Goal: Information Seeking & Learning: Check status

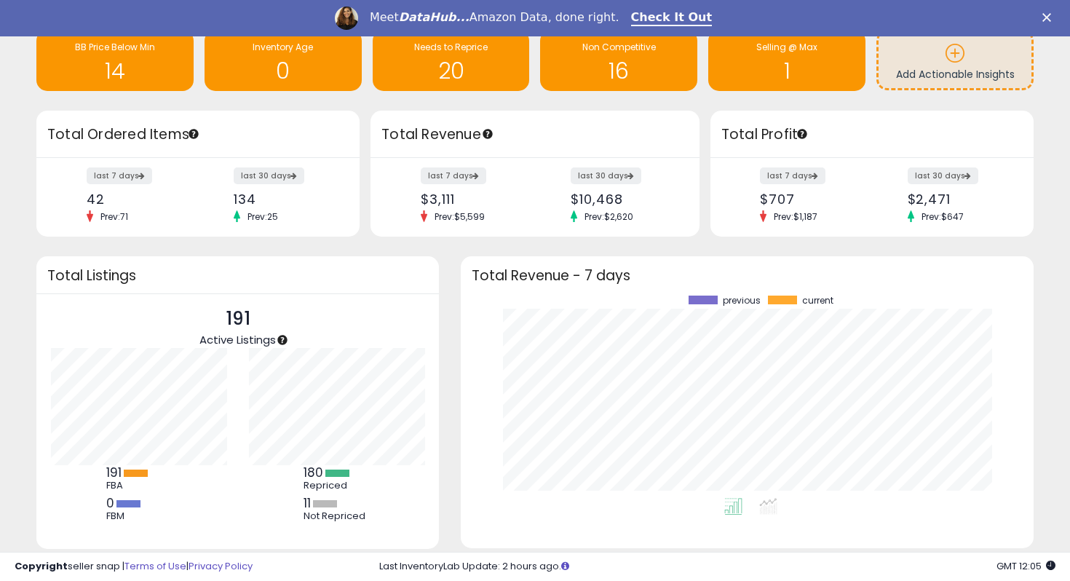
scroll to position [87, 0]
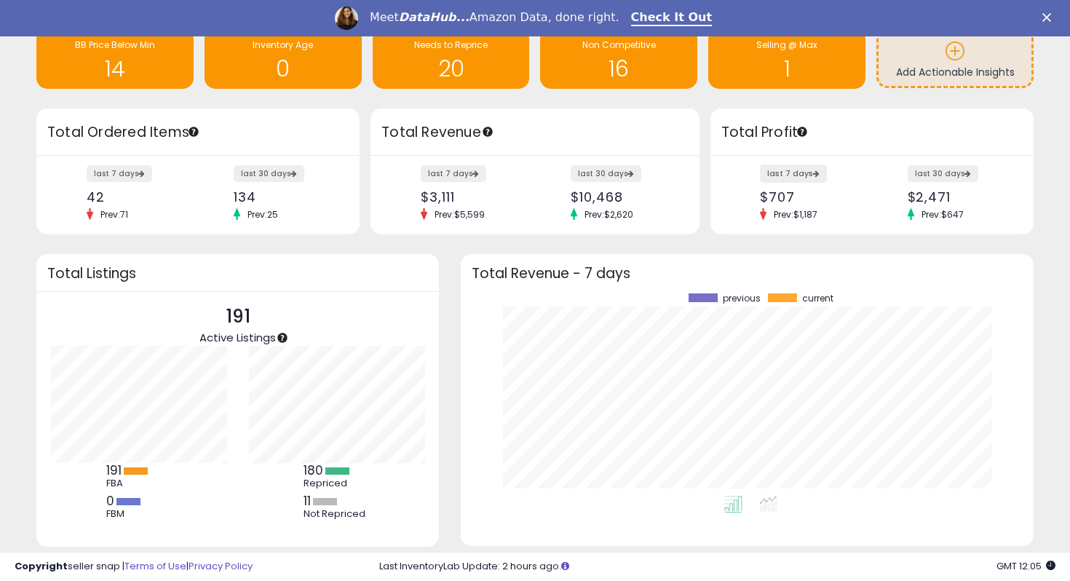
click at [813, 172] on icon at bounding box center [816, 173] width 7 height 7
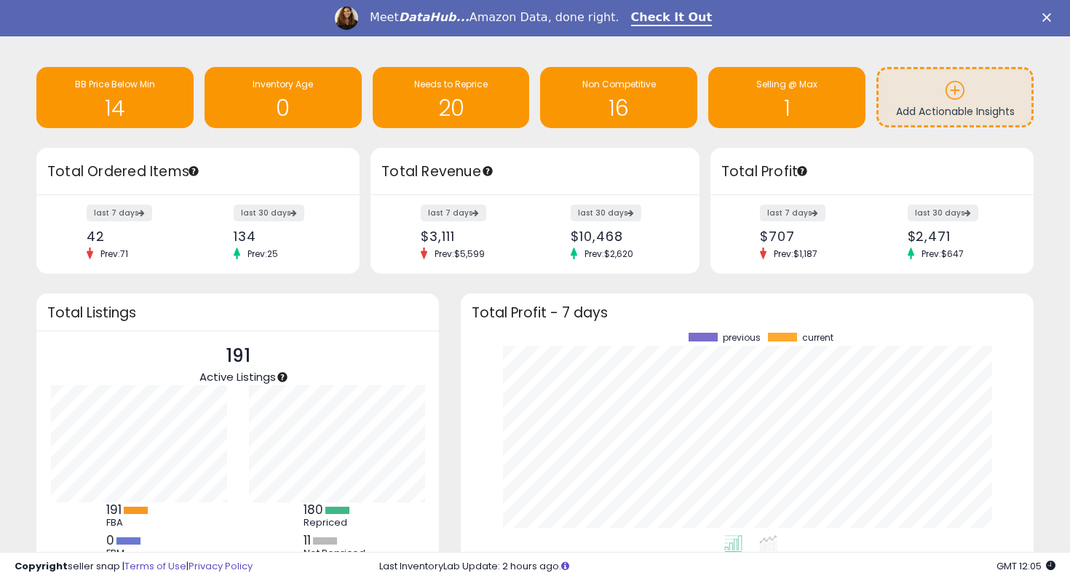
scroll to position [0, 0]
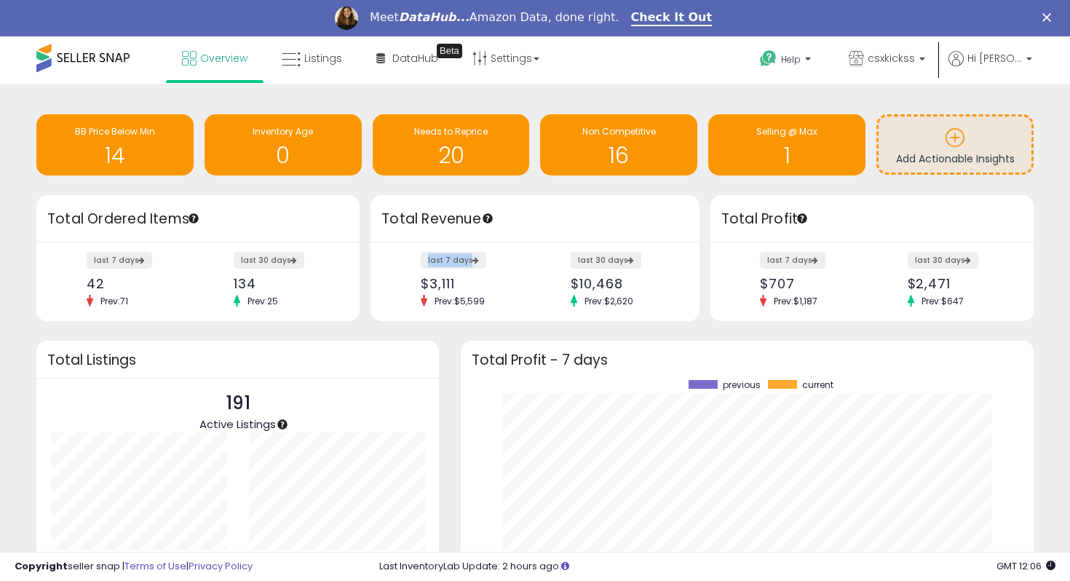
drag, startPoint x: 389, startPoint y: 257, endPoint x: 504, endPoint y: 262, distance: 115.9
click at [504, 262] on div "last 7 days $3,111 Prev: $5,599 last 30 days $10,468 Prev: $2,620" at bounding box center [535, 281] width 329 height 79
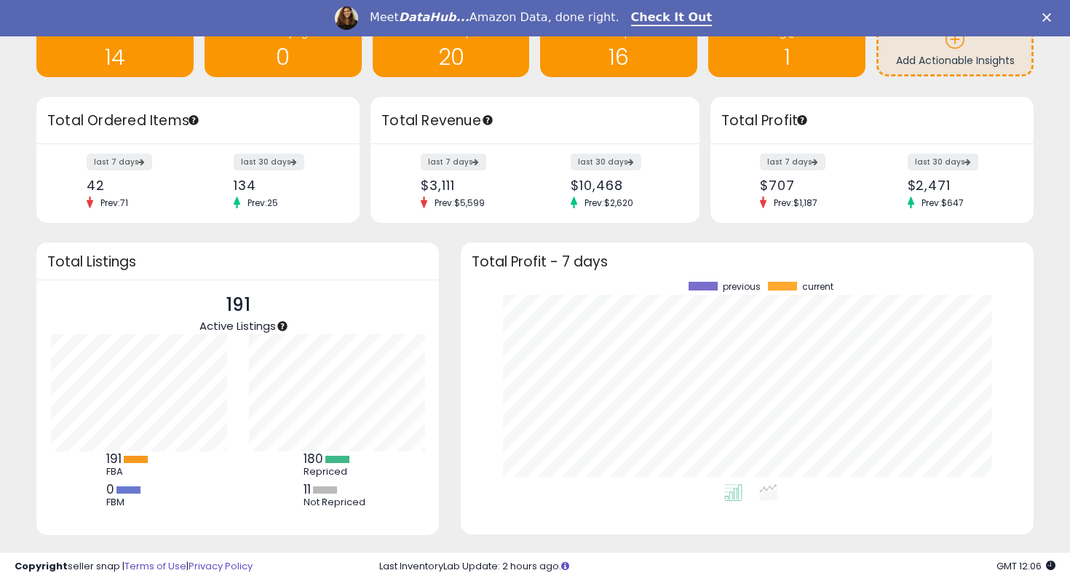
click at [498, 166] on div "last 7 days $3,111 Prev: $5,599" at bounding box center [472, 182] width 125 height 54
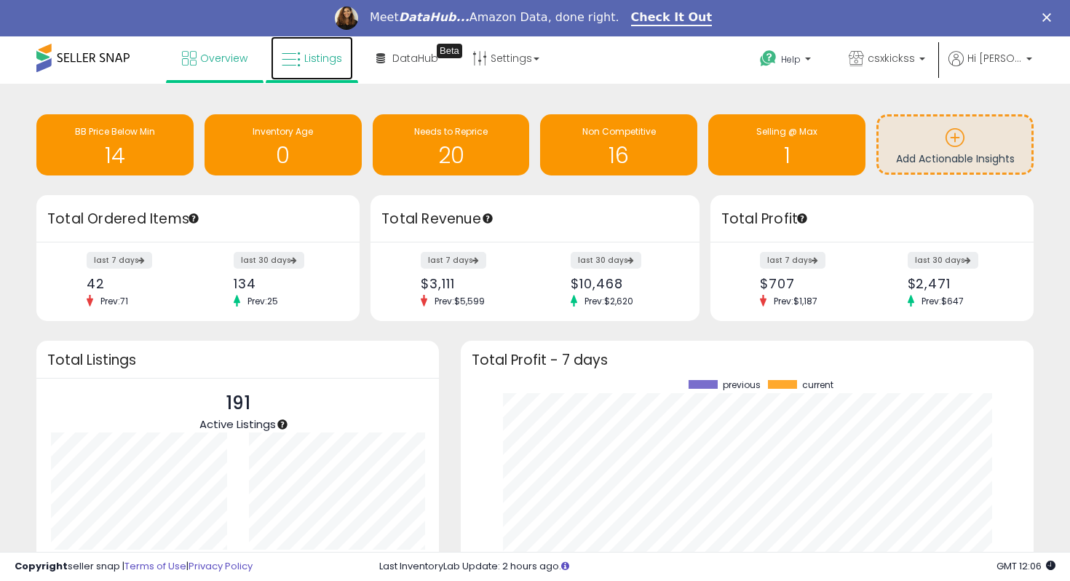
click at [292, 58] on icon at bounding box center [291, 59] width 19 height 19
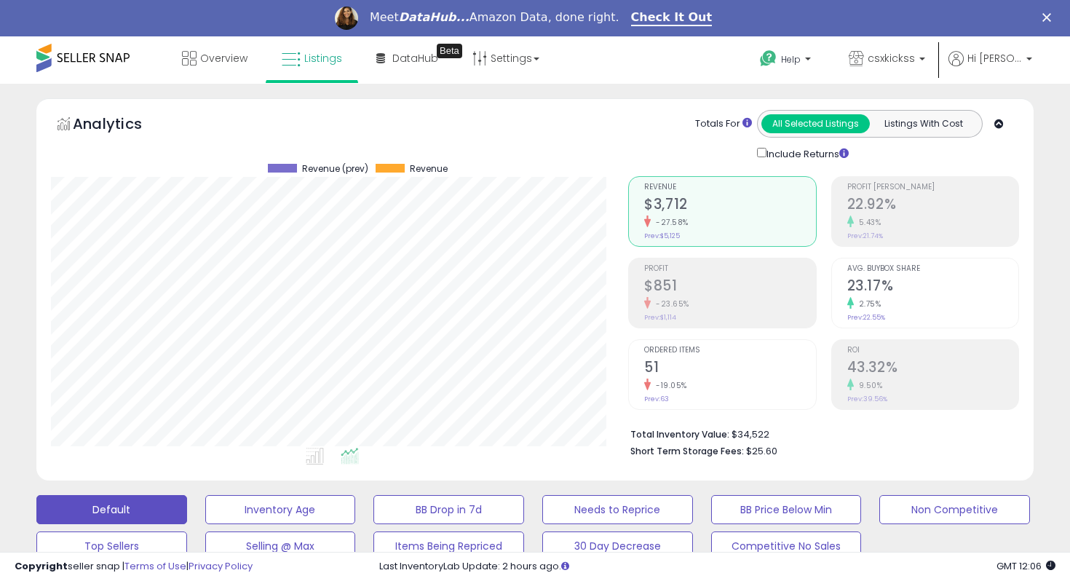
click at [907, 205] on h2 "22.92%" at bounding box center [932, 206] width 171 height 20
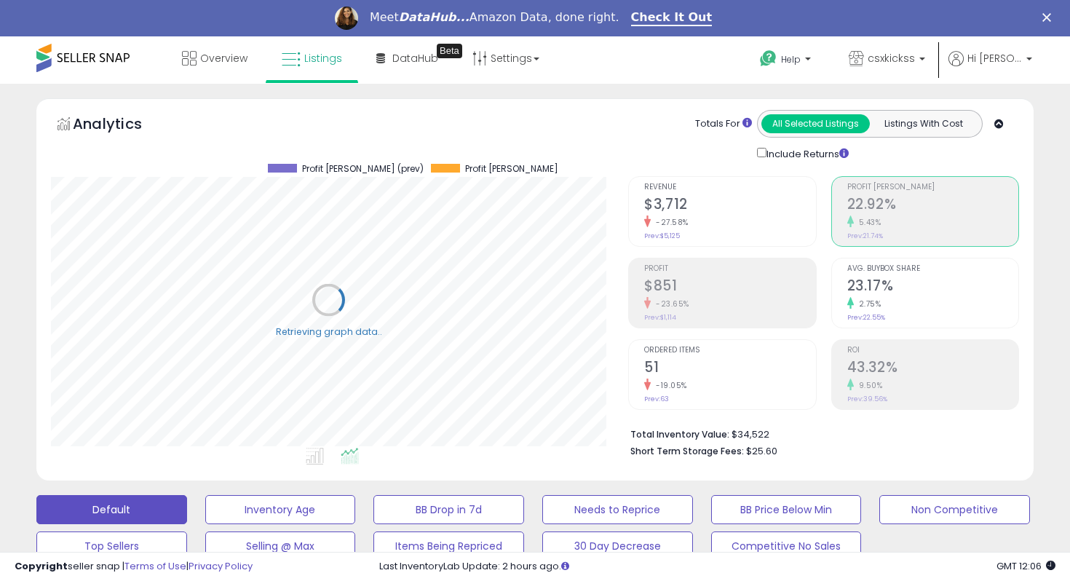
scroll to position [298, 577]
click at [904, 379] on div "9.50%" at bounding box center [932, 386] width 171 height 14
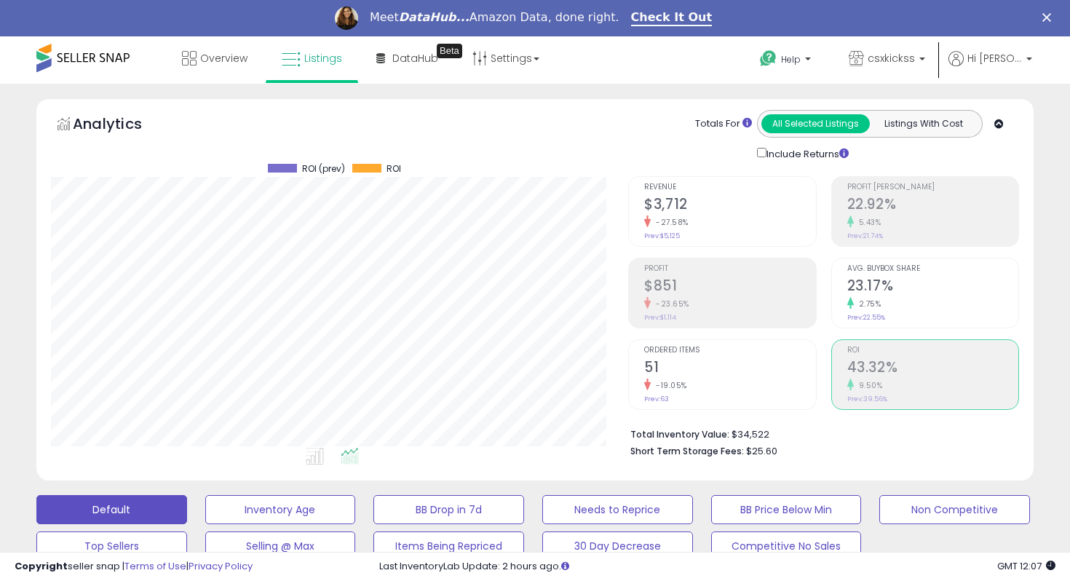
click at [849, 235] on small "Prev: 21.74%" at bounding box center [865, 236] width 36 height 9
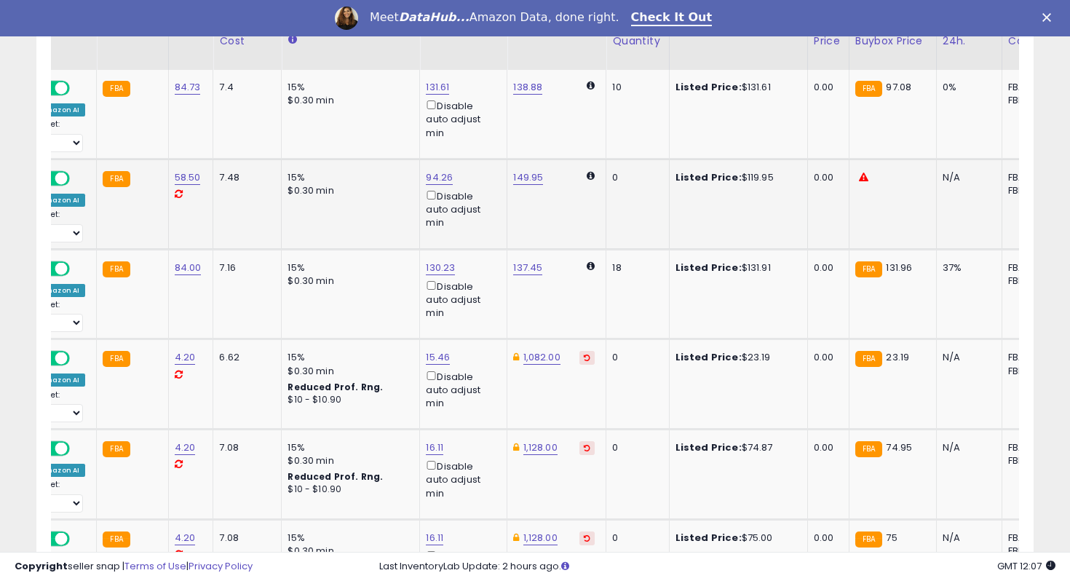
scroll to position [0, 0]
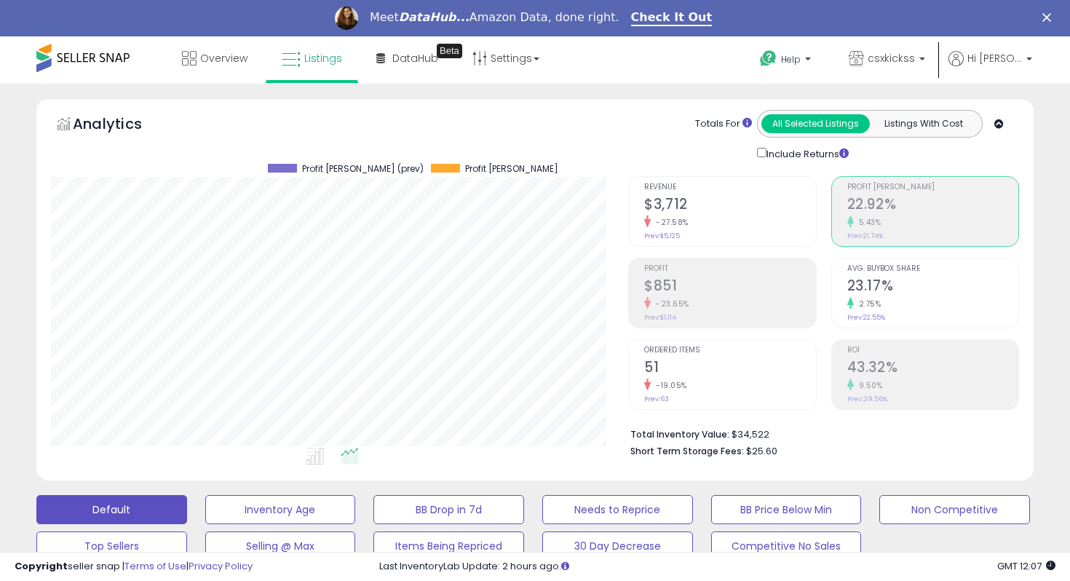
click at [733, 199] on h2 "$3,712" at bounding box center [729, 206] width 171 height 20
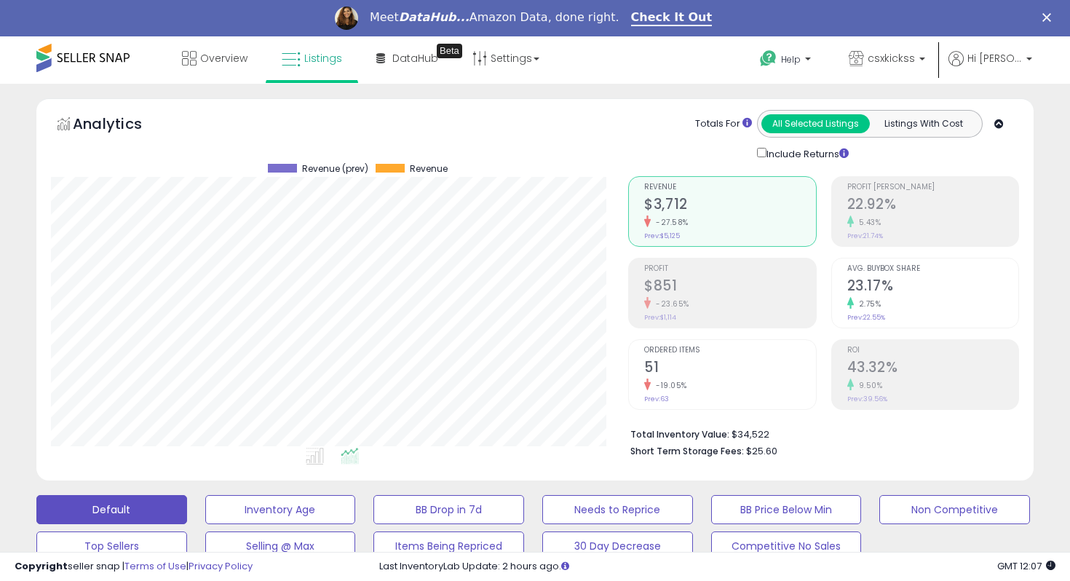
click at [721, 341] on div "Ordered Items 51 -19.05% Prev: 63" at bounding box center [729, 373] width 171 height 66
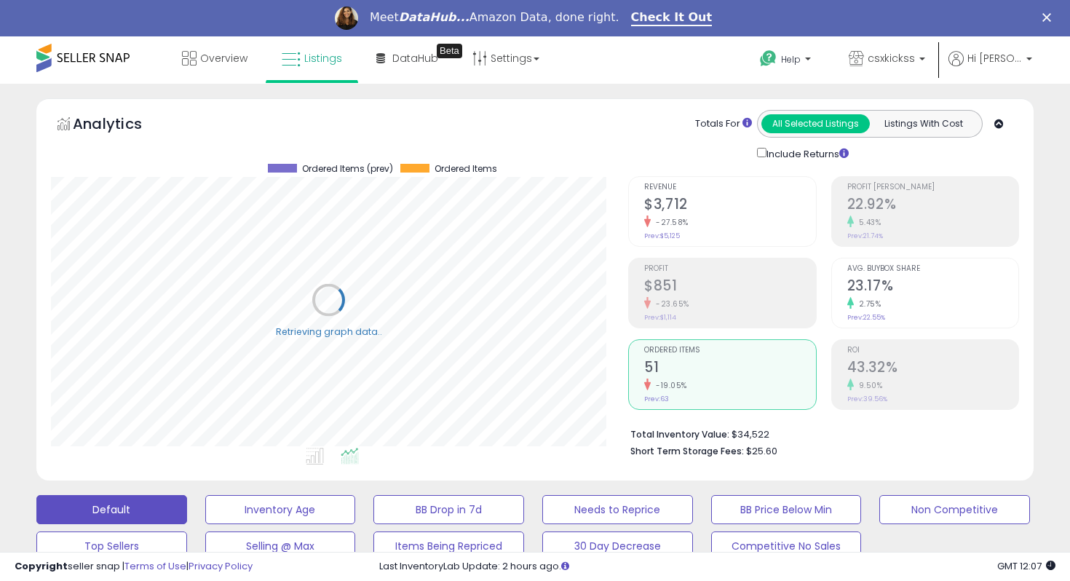
click at [729, 290] on h2 "$851" at bounding box center [729, 287] width 171 height 20
